Goal: Information Seeking & Learning: Find contact information

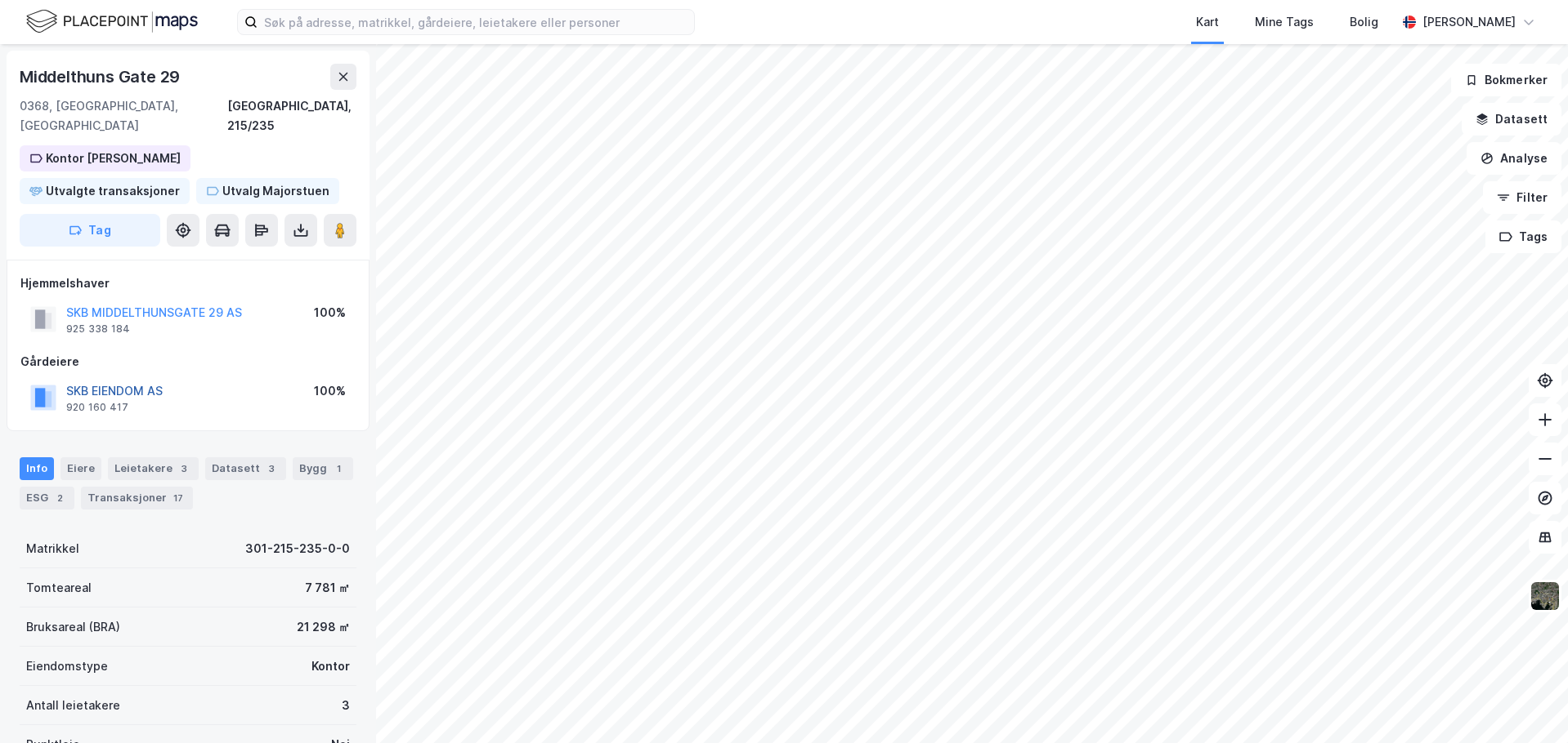
click at [0, 0] on button "SKB EIENDOM AS" at bounding box center [0, 0] width 0 height 0
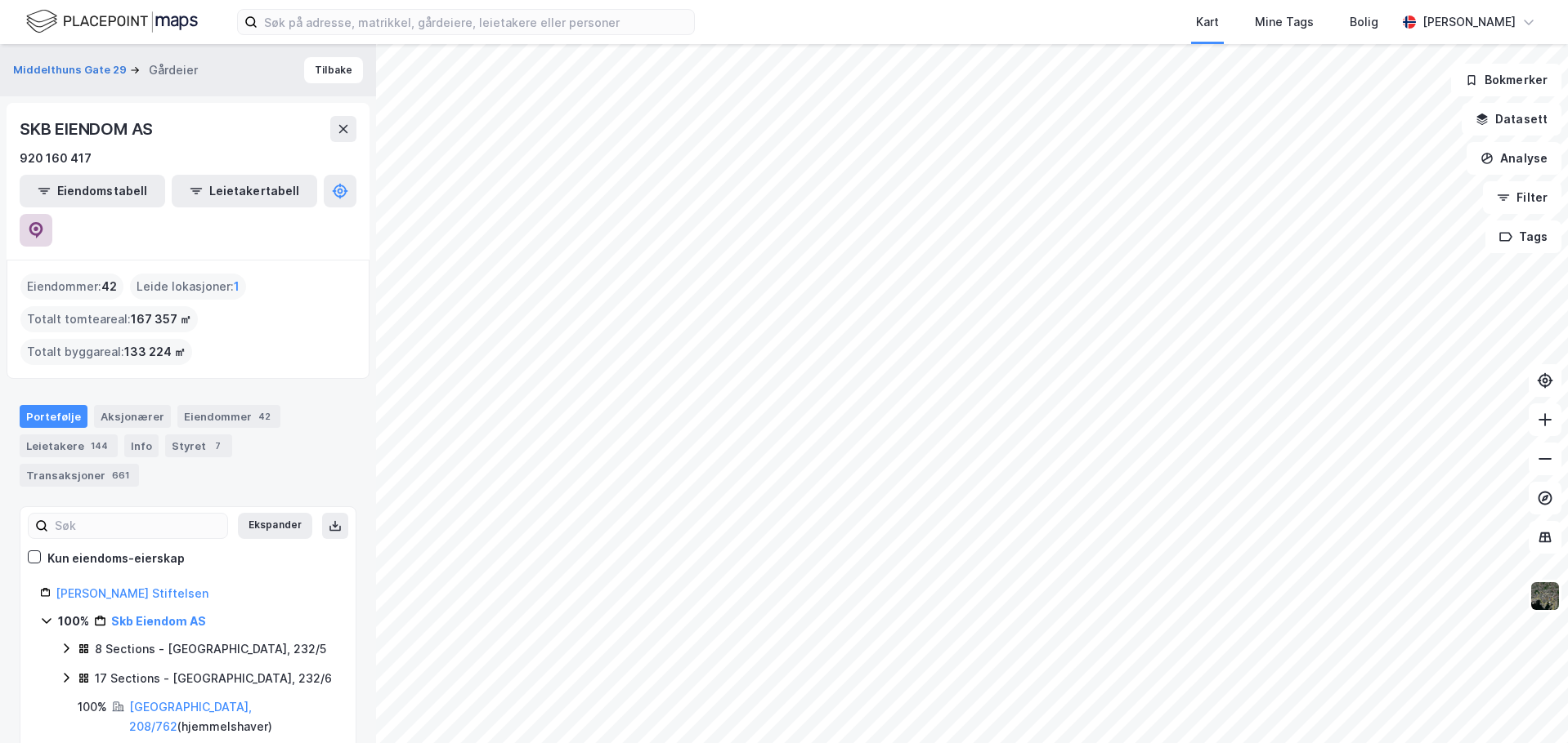
click at [44, 222] on icon at bounding box center [36, 230] width 16 height 16
